Goal: Use online tool/utility: Utilize a website feature to perform a specific function

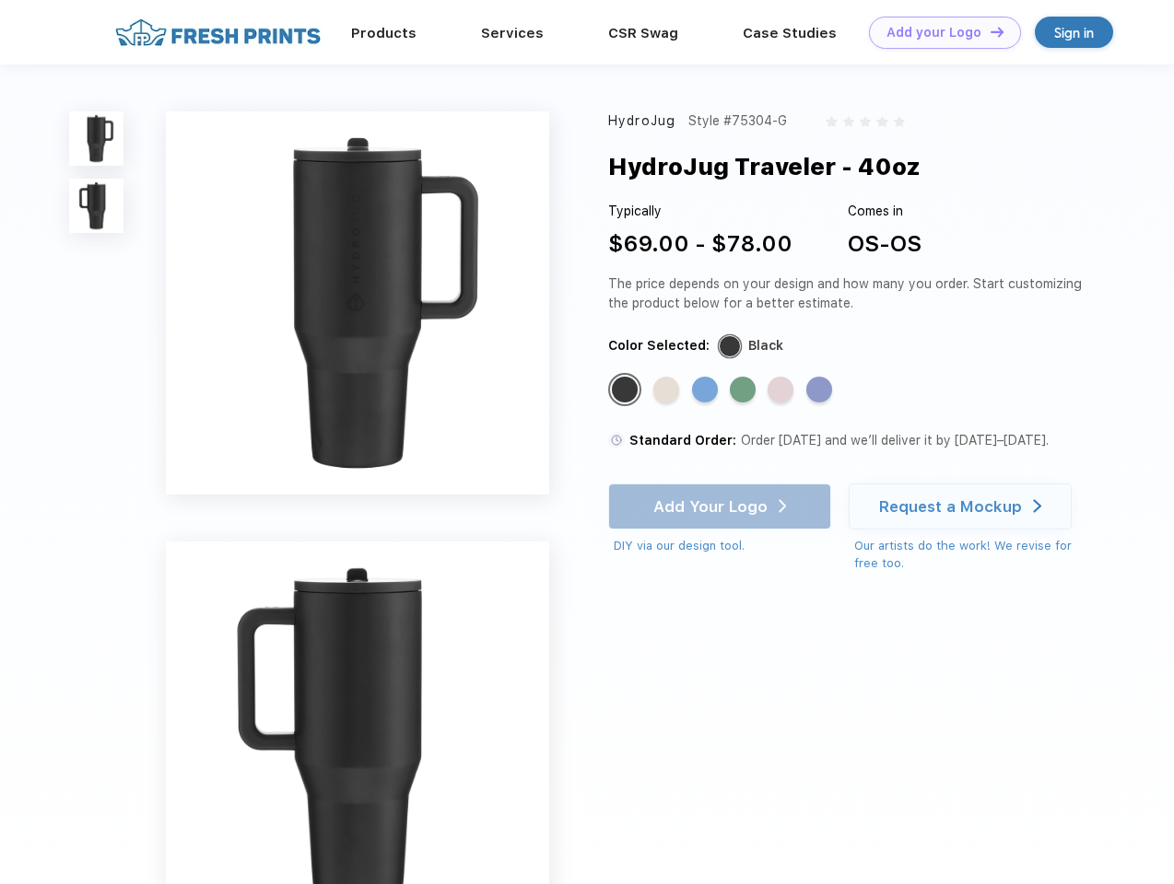
click at [938, 32] on link "Add your Logo Design Tool" at bounding box center [945, 33] width 152 height 32
click at [0, 0] on div "Design Tool" at bounding box center [0, 0] width 0 height 0
click at [989, 31] on link "Add your Logo Design Tool" at bounding box center [945, 33] width 152 height 32
click at [97, 138] on img at bounding box center [96, 138] width 54 height 54
click at [97, 206] on img at bounding box center [96, 206] width 54 height 54
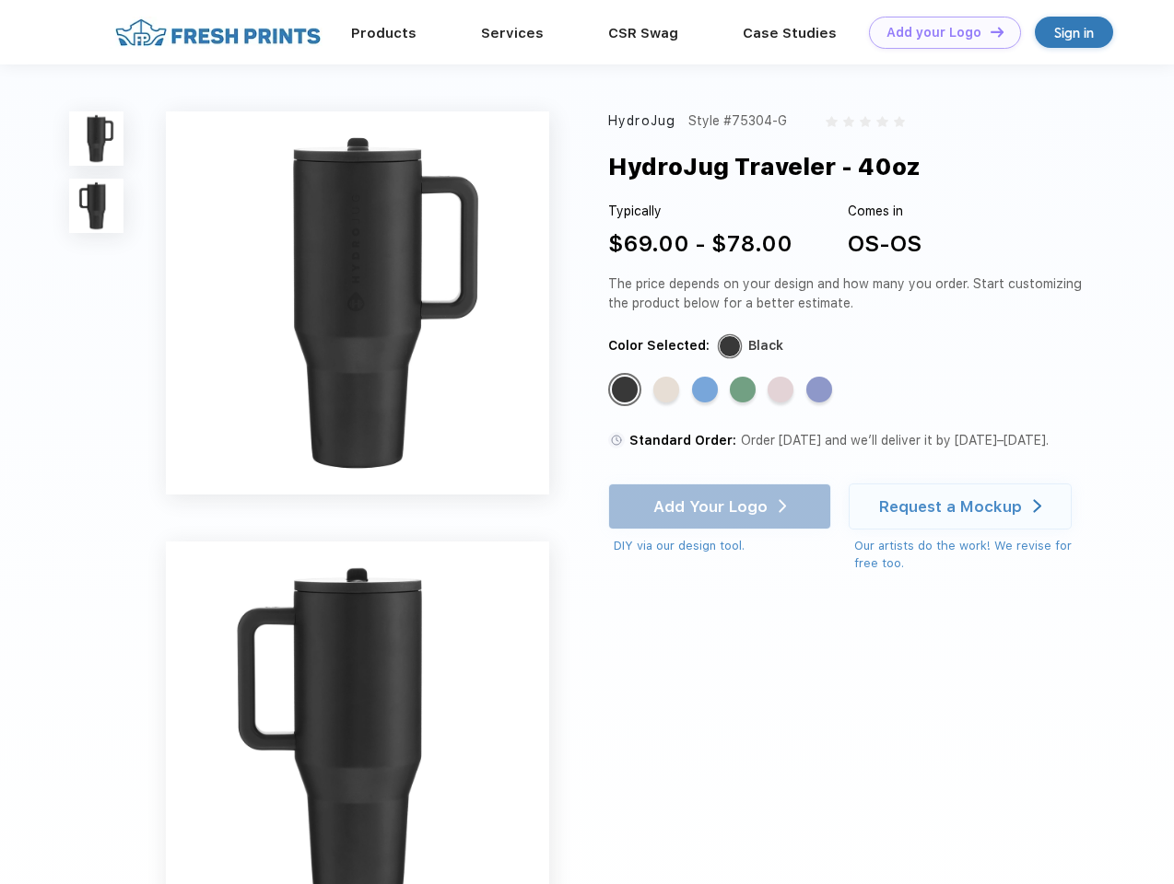
click at [626, 391] on div "Standard Color" at bounding box center [625, 390] width 26 height 26
click at [668, 391] on div "Standard Color" at bounding box center [666, 390] width 26 height 26
click at [707, 391] on div "Standard Color" at bounding box center [705, 390] width 26 height 26
click at [744, 391] on div "Standard Color" at bounding box center [743, 390] width 26 height 26
click at [782, 391] on div "Standard Color" at bounding box center [780, 390] width 26 height 26
